Goal: Task Accomplishment & Management: Complete application form

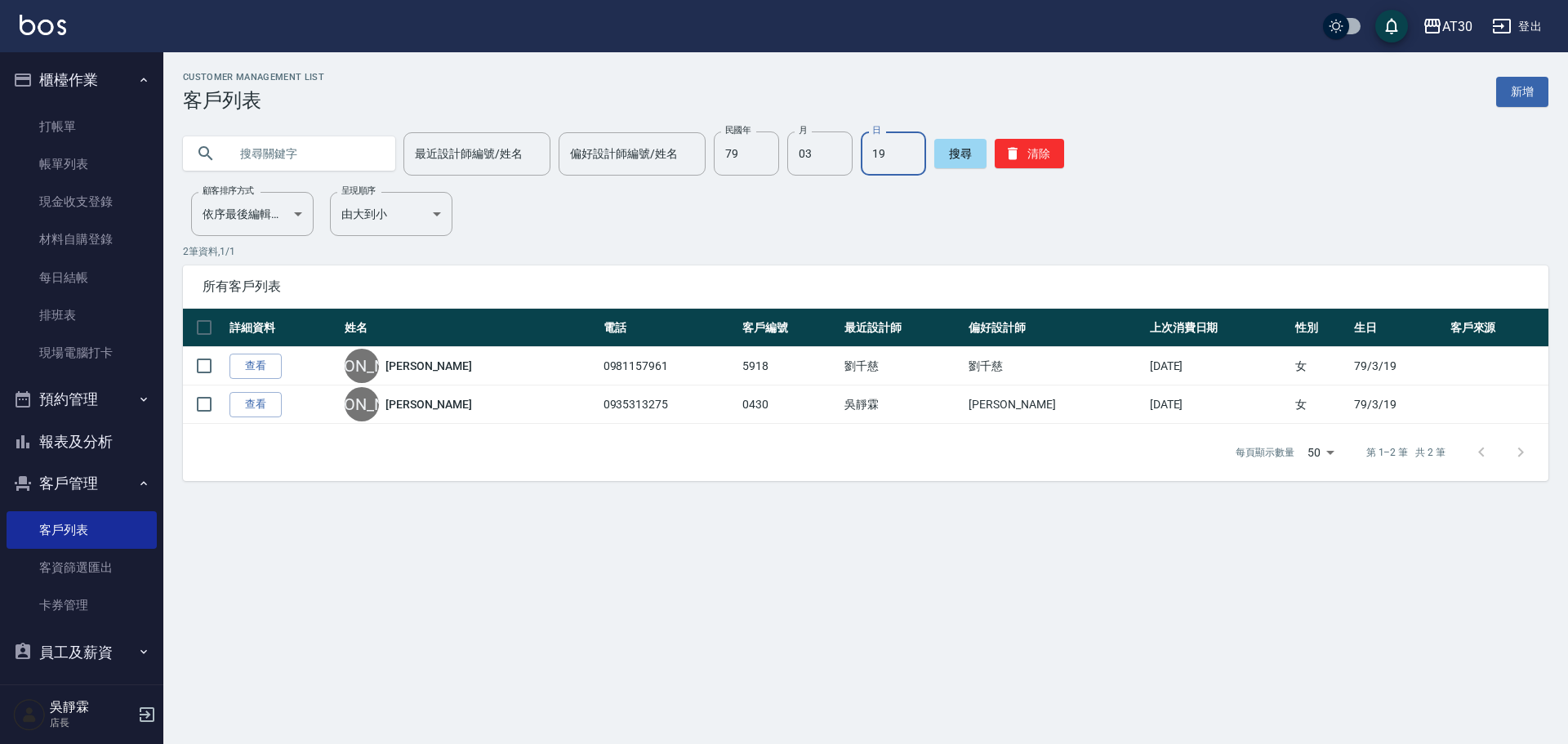
click at [98, 651] on button "員工及薪資" at bounding box center [81, 652] width 151 height 42
click at [115, 655] on button "員工及薪資" at bounding box center [81, 652] width 151 height 42
type input "6"
type input "01"
type input "96"
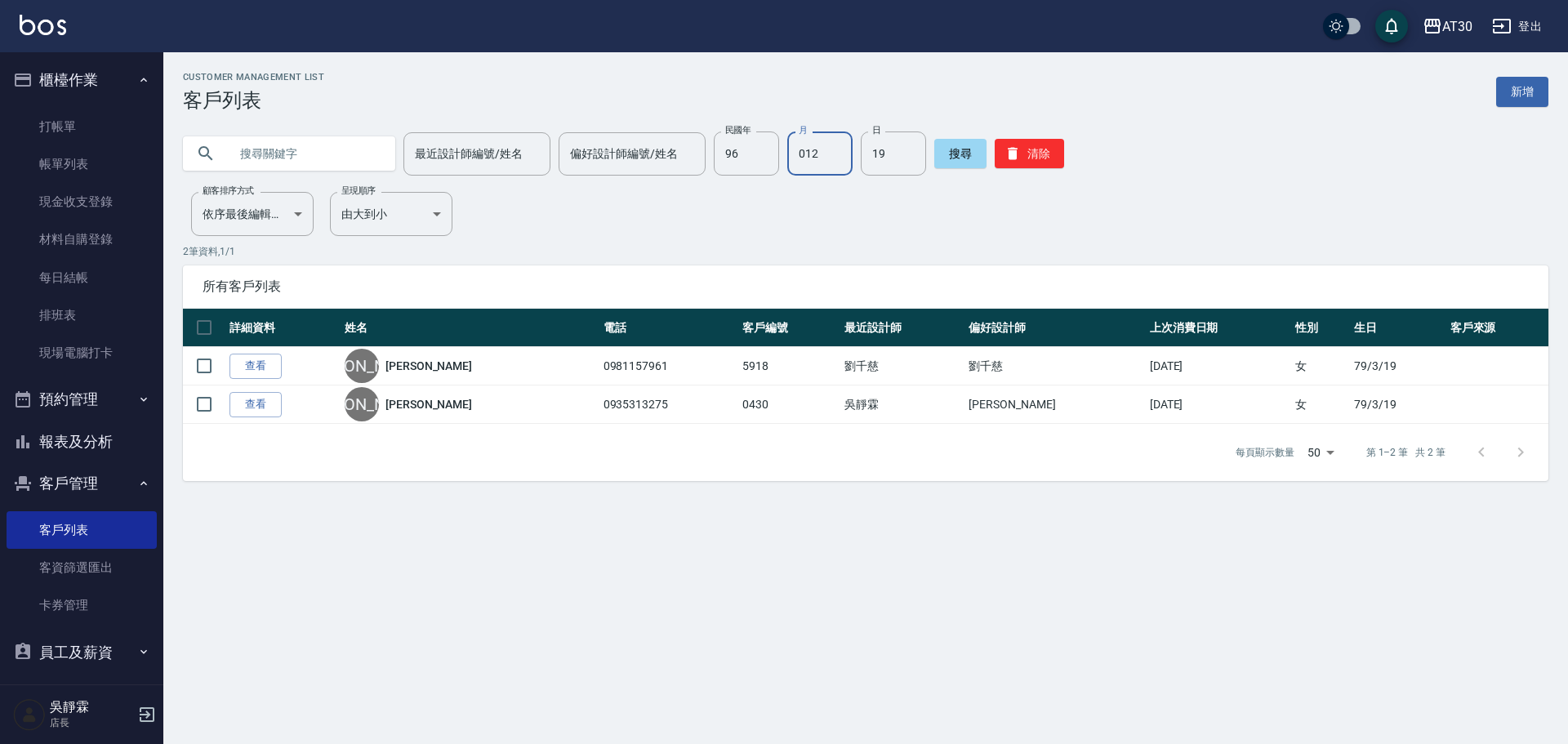
type input "01"
type input "08"
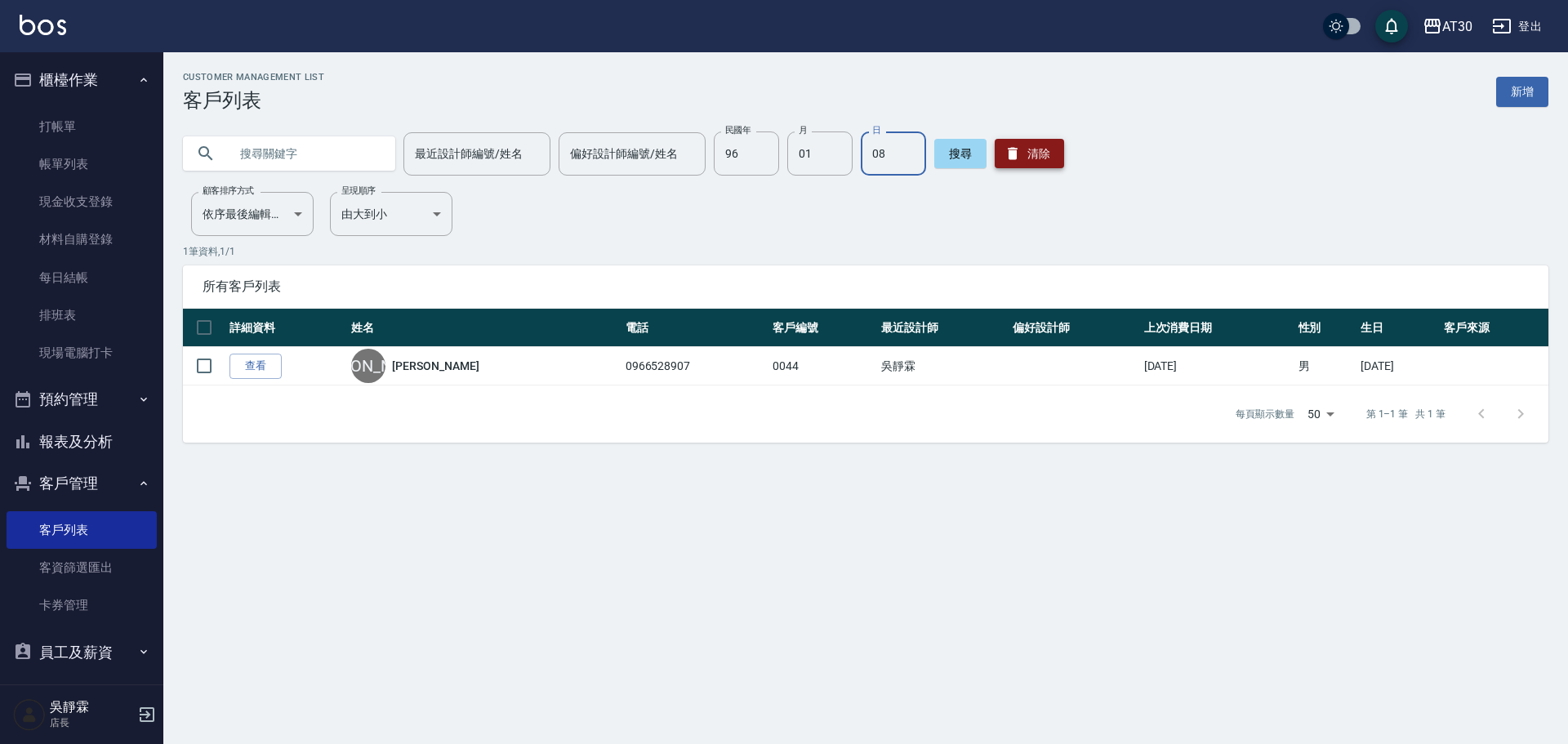
click at [1014, 143] on button "清除" at bounding box center [1029, 154] width 69 height 30
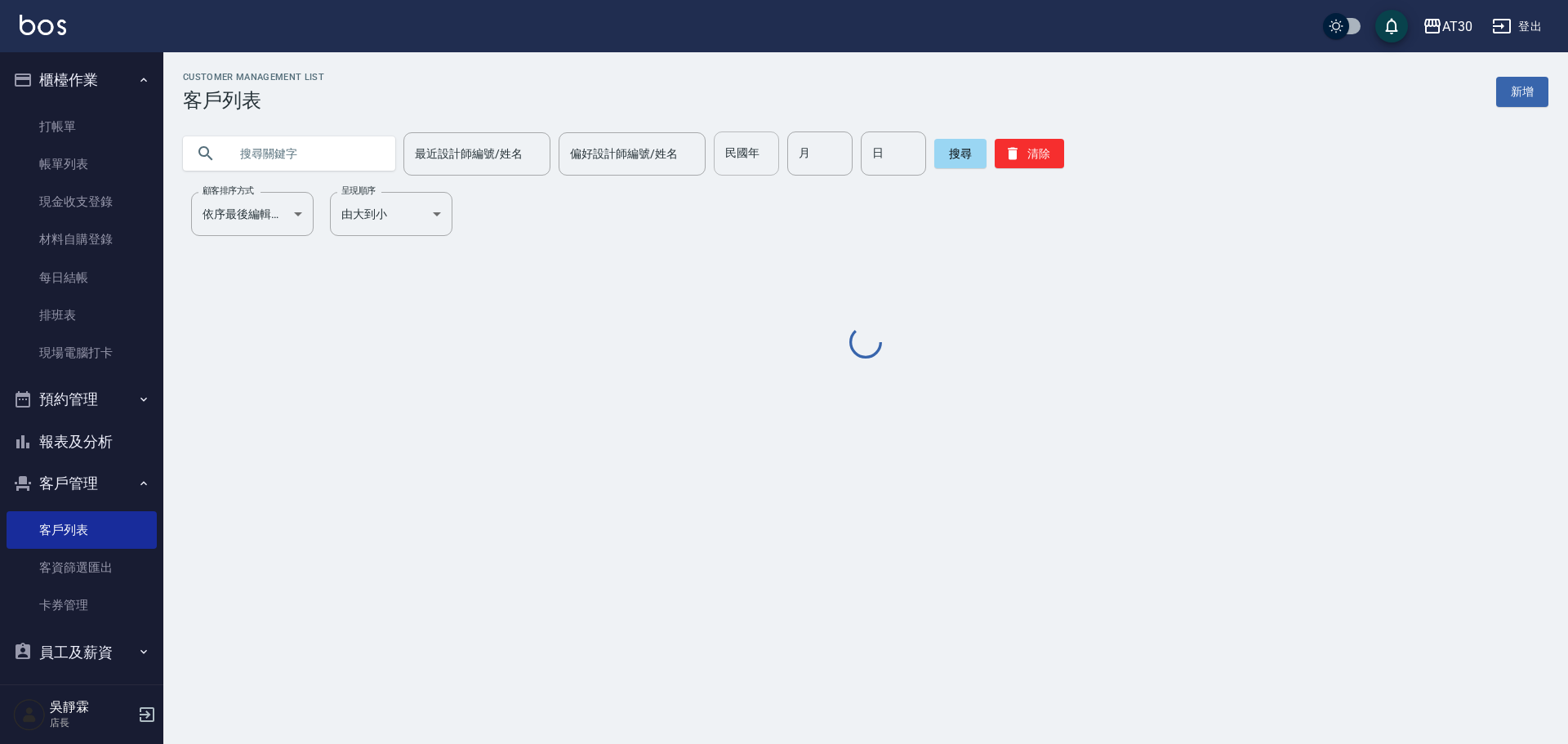
click at [755, 149] on input "民國年" at bounding box center [746, 153] width 66 height 44
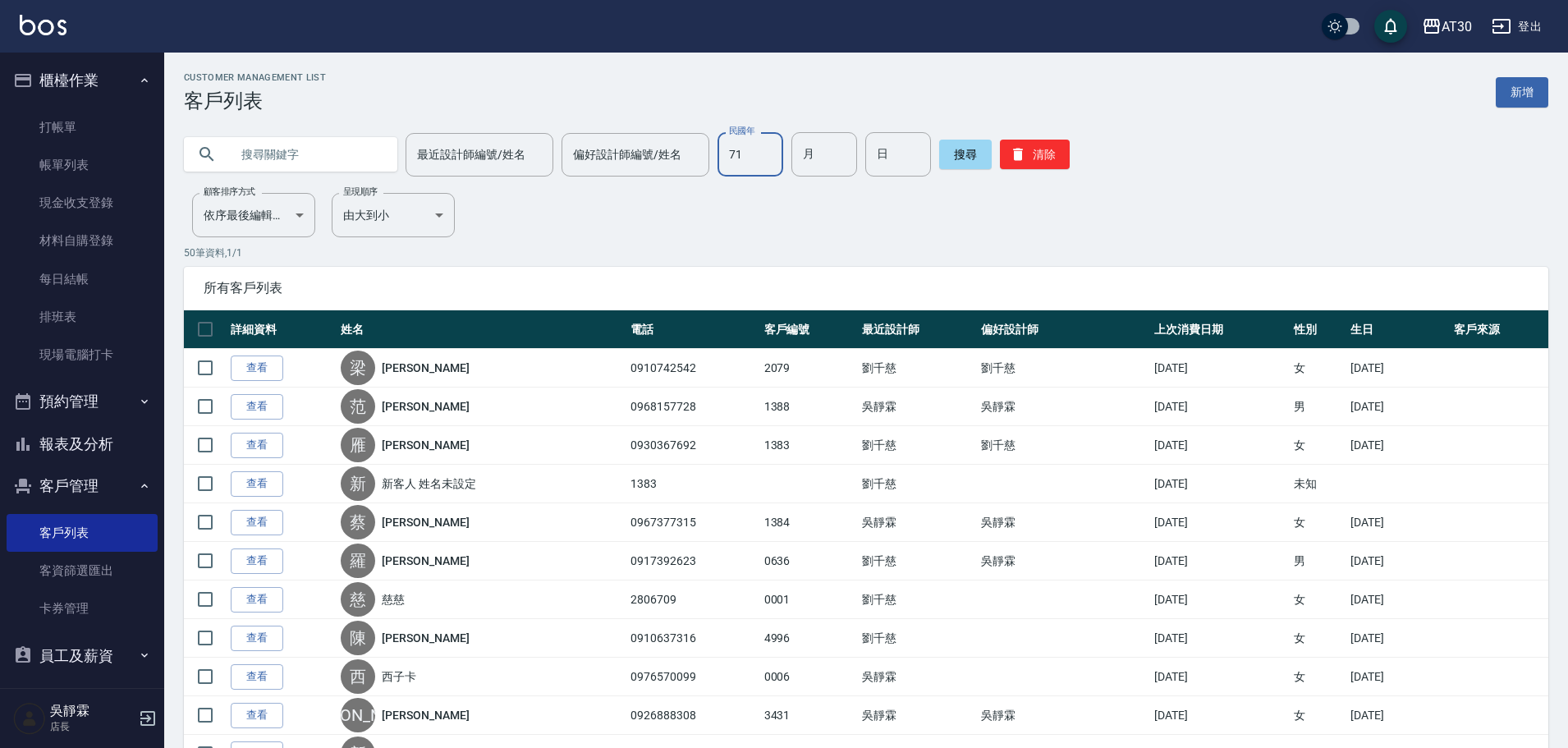
type input "71"
type input "9"
type input "20"
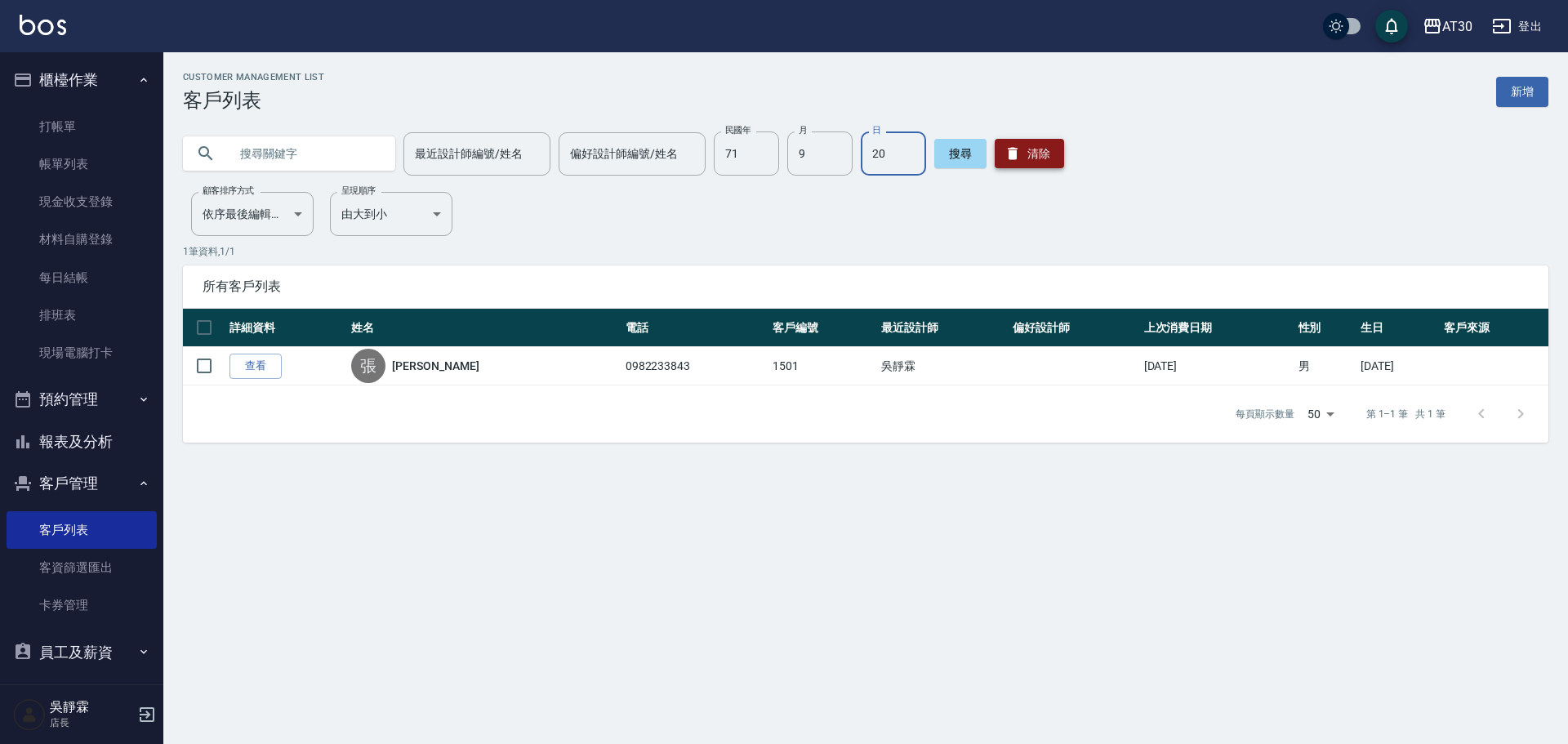
click at [1048, 153] on button "清除" at bounding box center [1029, 154] width 69 height 30
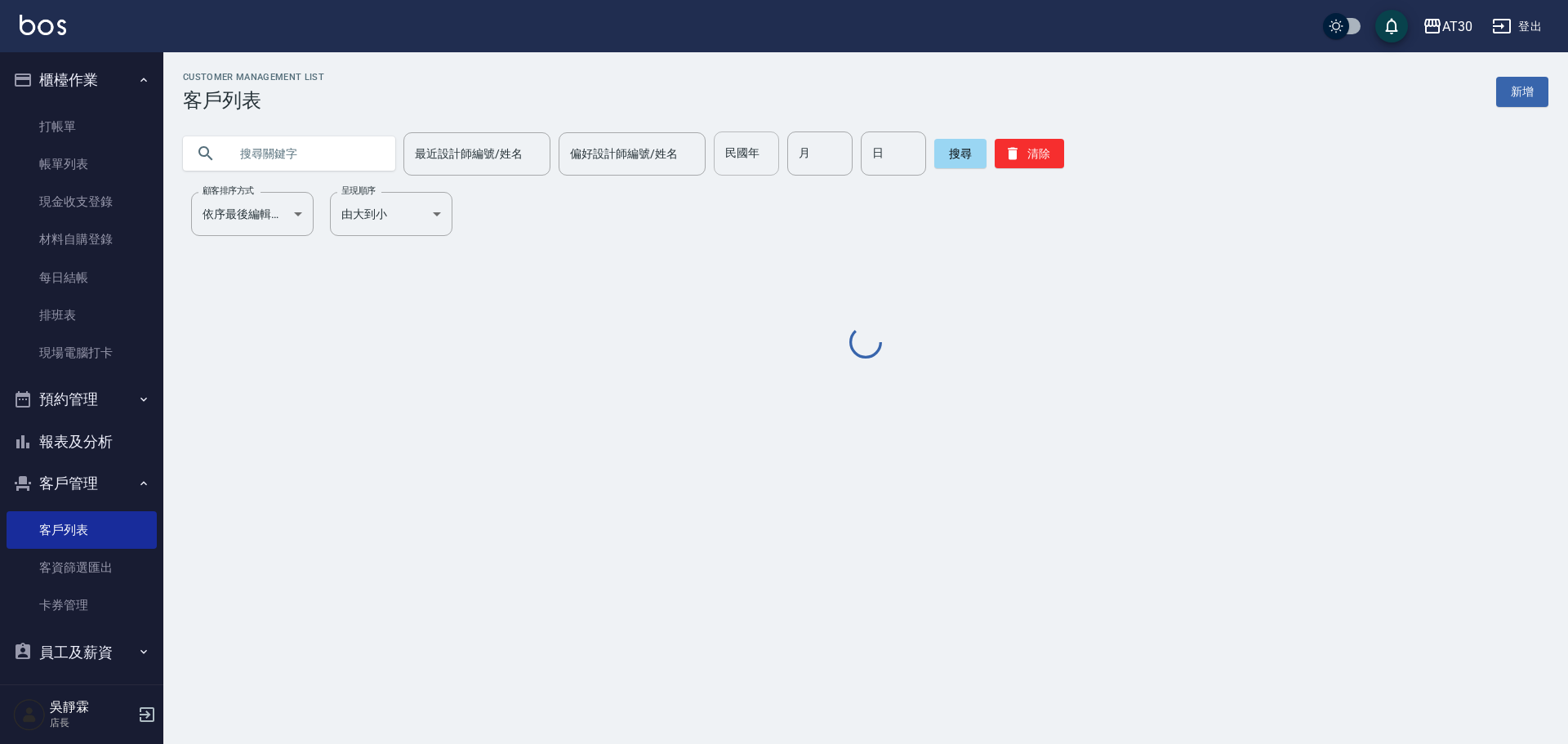
click at [753, 137] on input "民國年" at bounding box center [746, 153] width 66 height 44
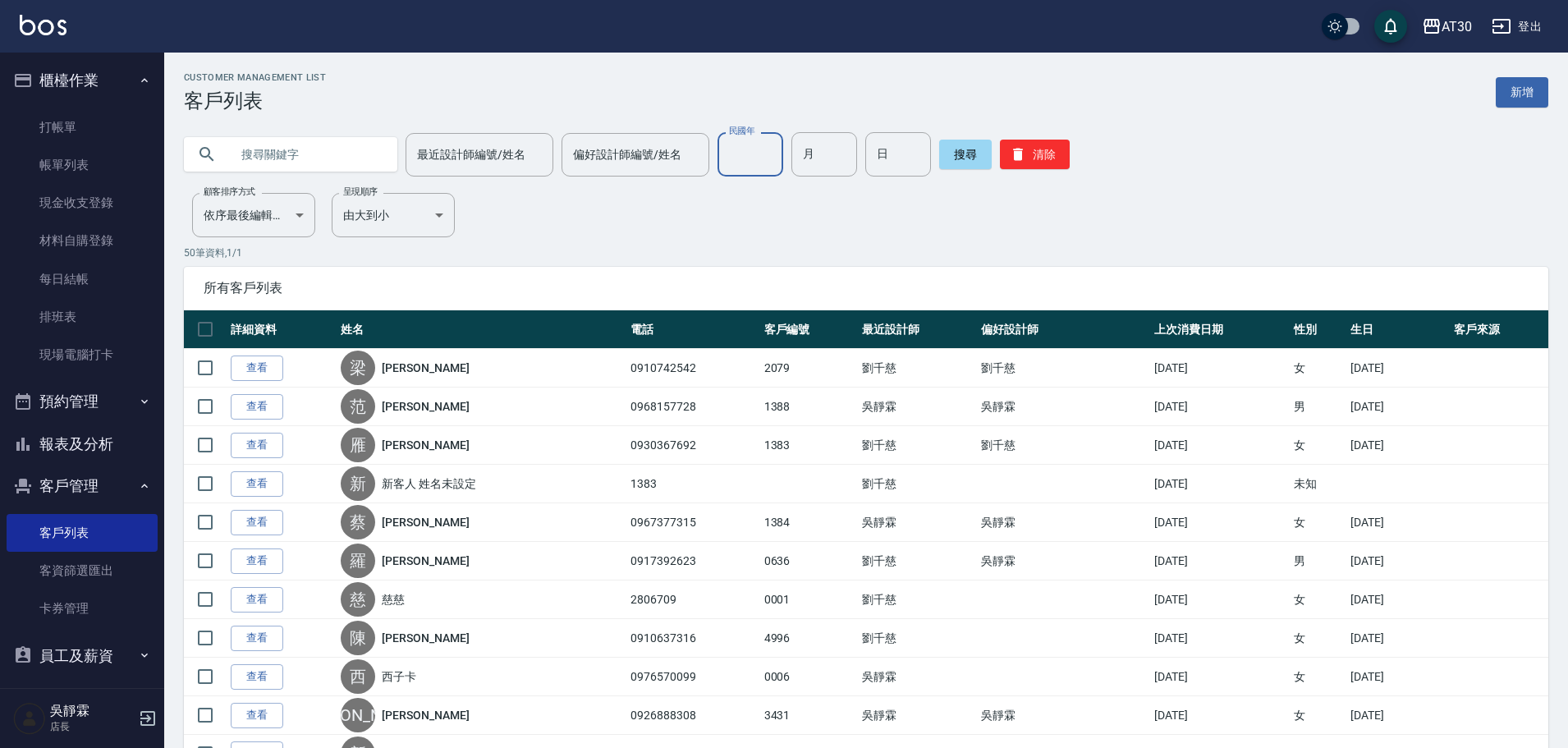
type input "89"
click at [785, 152] on div "民國年 89 民國年 月 月 日 日" at bounding box center [824, 154] width 213 height 44
click at [791, 152] on input "月" at bounding box center [824, 154] width 66 height 44
type input "6"
type input "27"
